Goal: Task Accomplishment & Management: Manage account settings

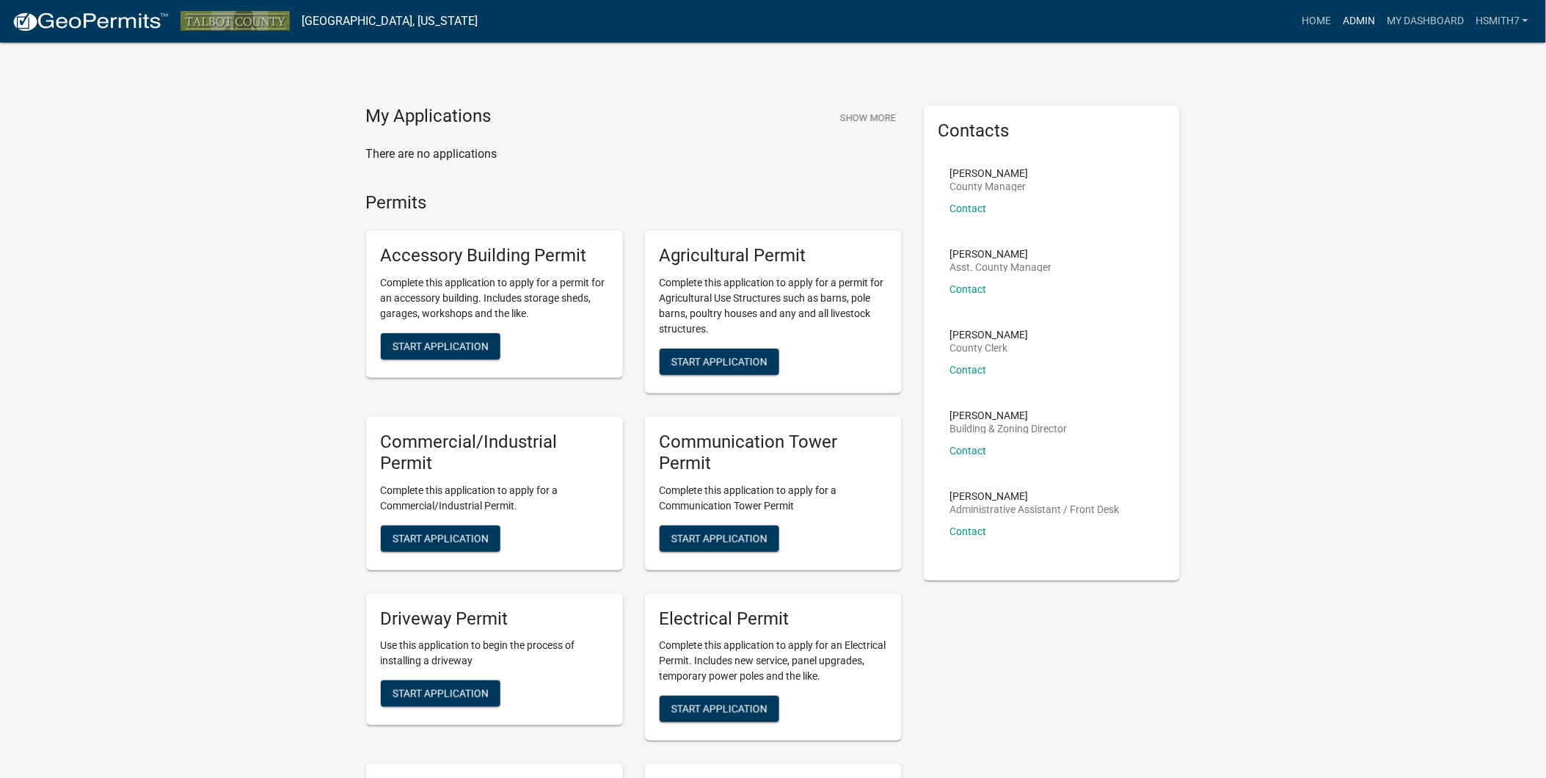
click at [1365, 23] on link "Admin" at bounding box center [1359, 21] width 44 height 28
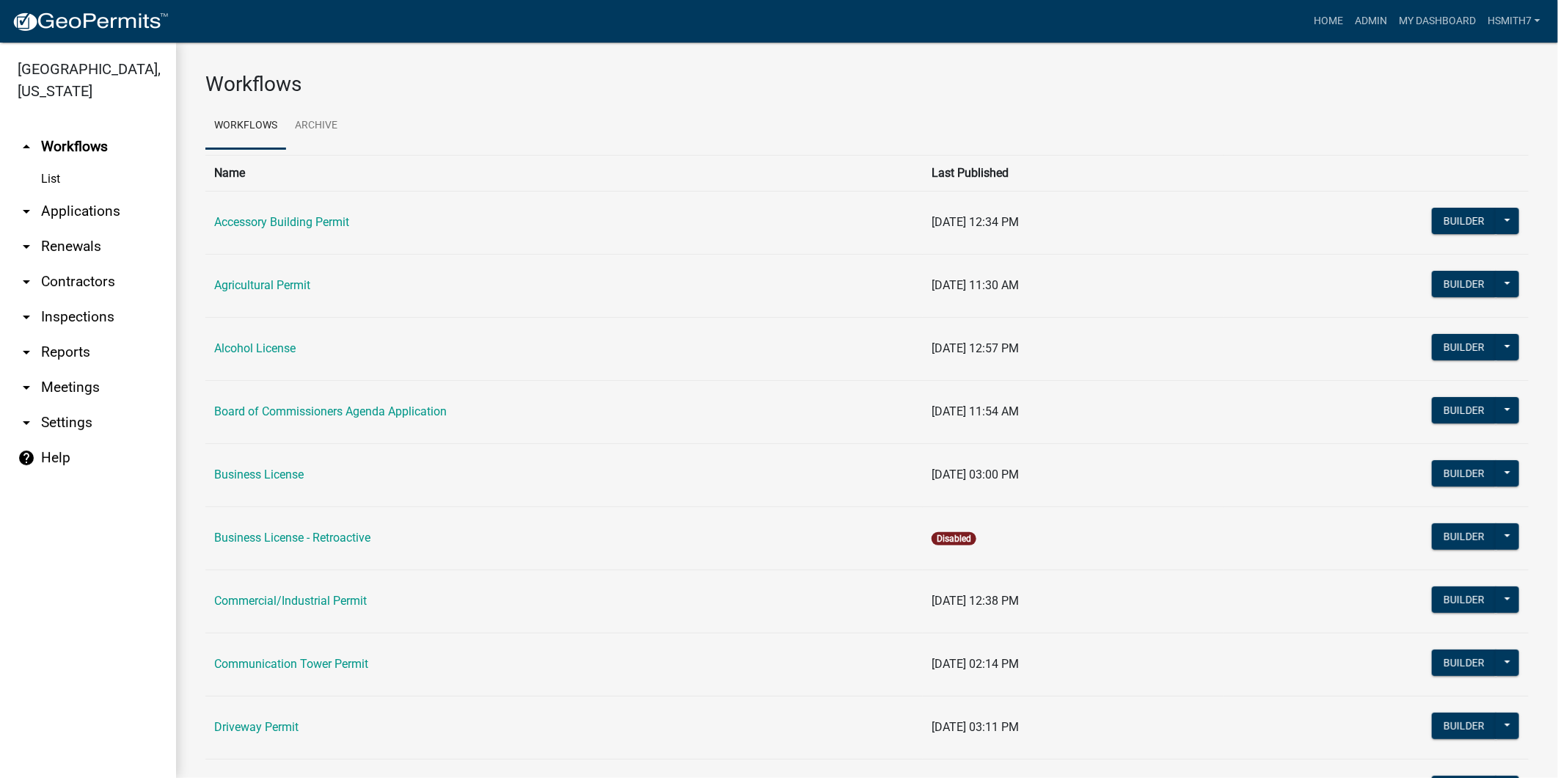
click at [71, 203] on link "arrow_drop_down Applications" at bounding box center [88, 211] width 176 height 35
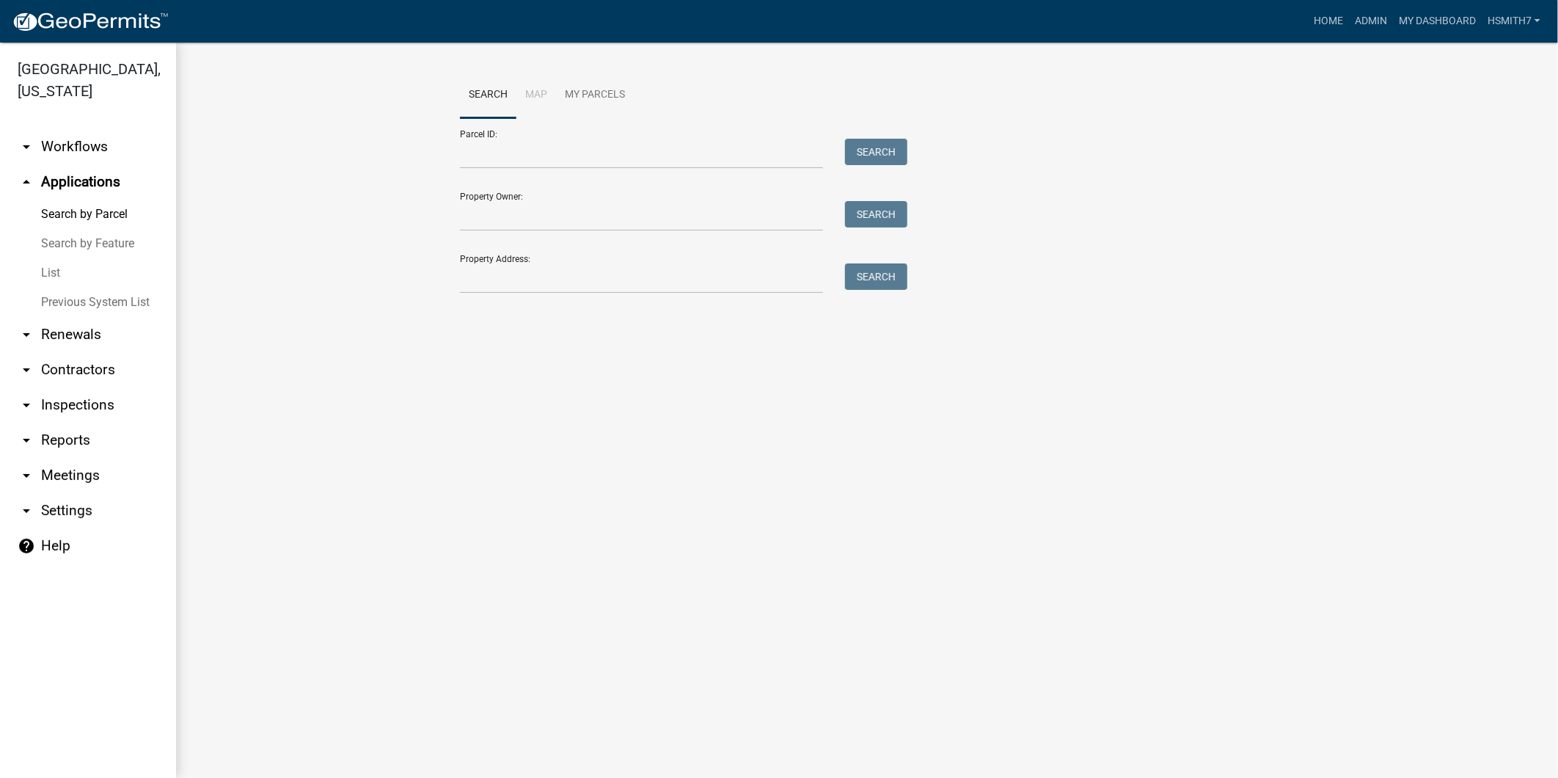
click at [48, 274] on link "List" at bounding box center [88, 272] width 176 height 29
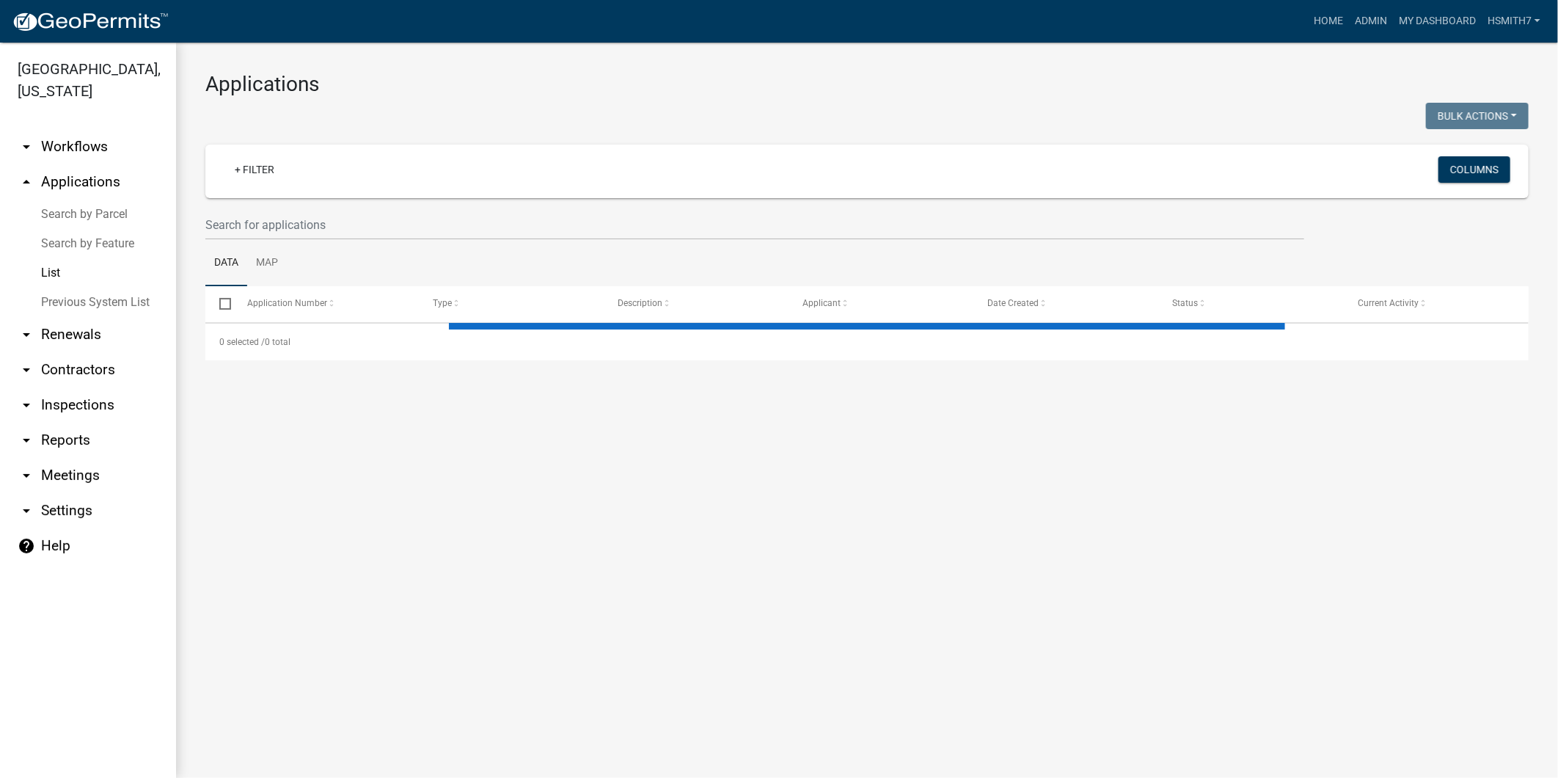
select select "3: 100"
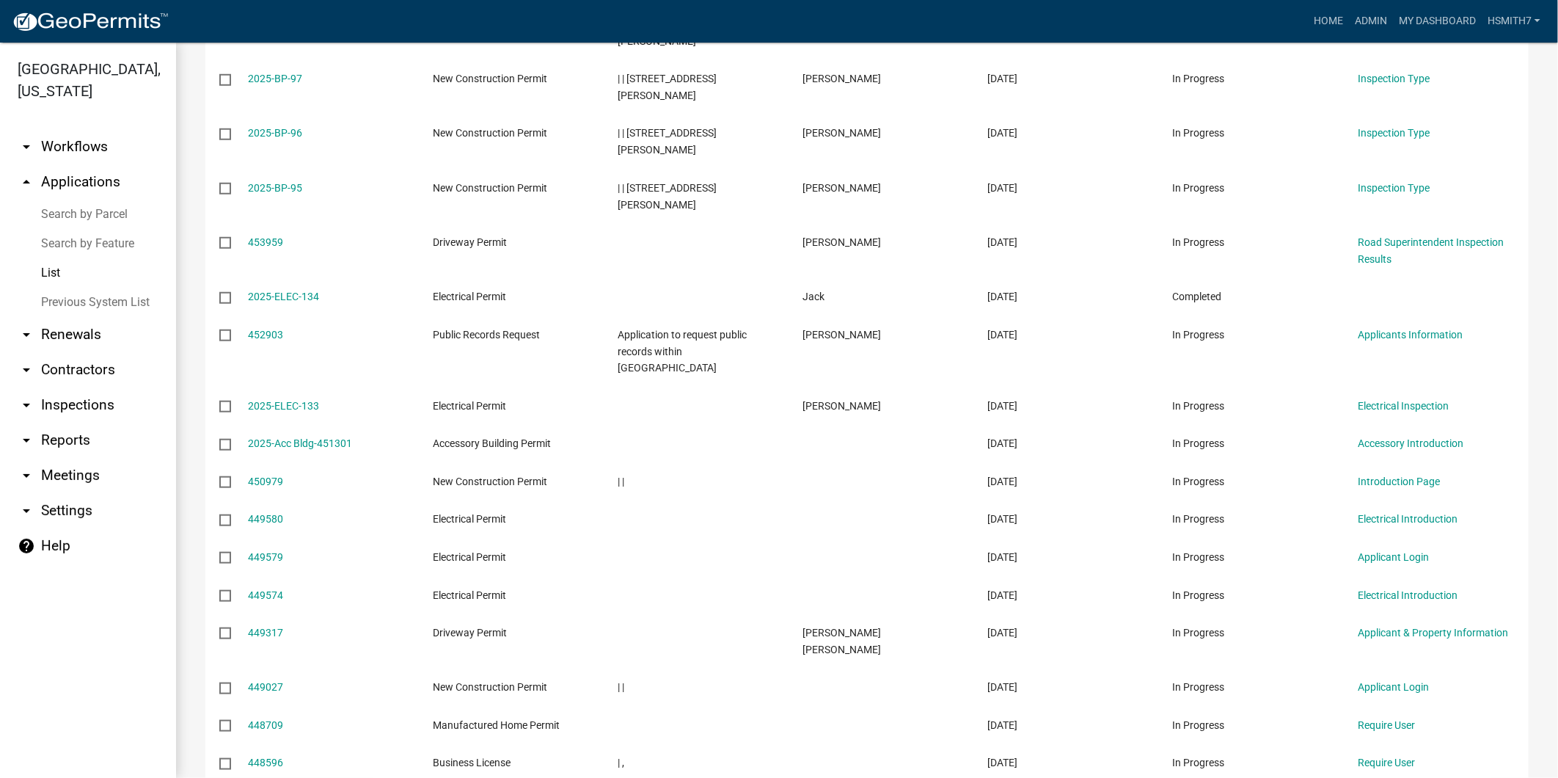
scroll to position [3994, 0]
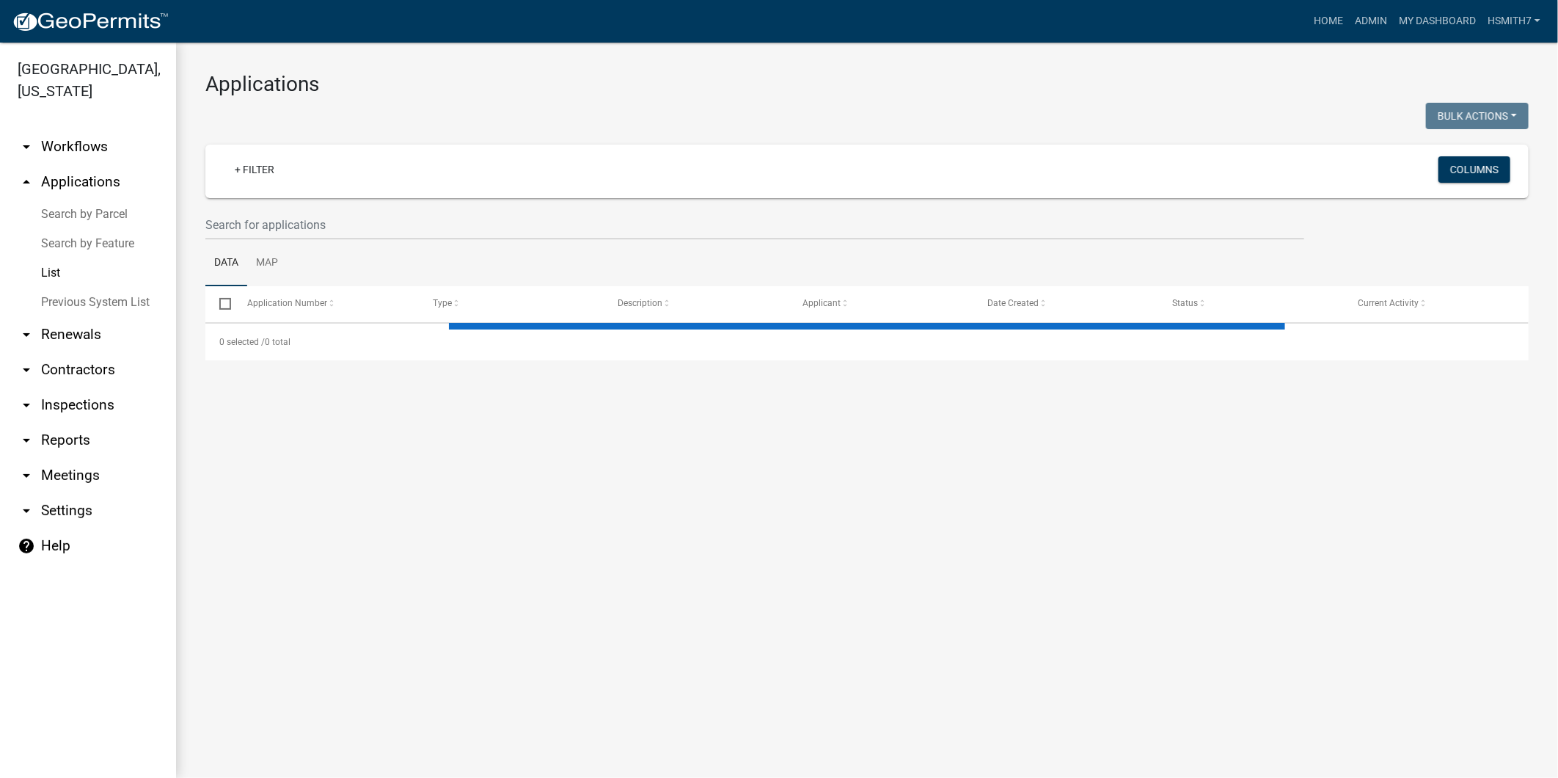
select select "3: 100"
